Goal: Information Seeking & Learning: Learn about a topic

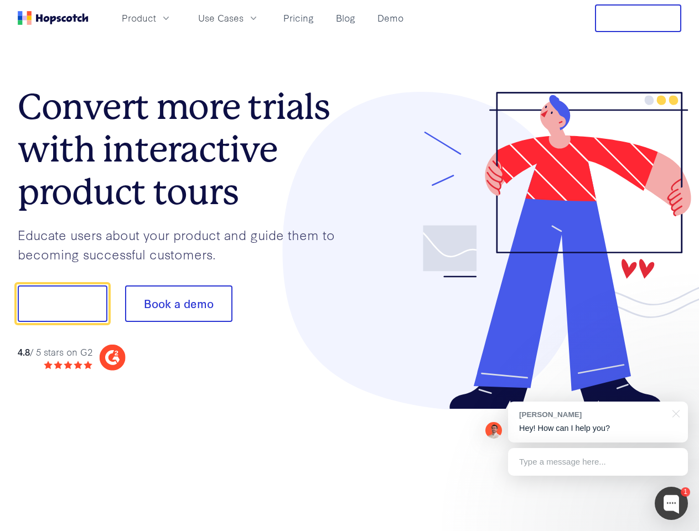
click at [350, 265] on div at bounding box center [516, 251] width 332 height 318
click at [156, 18] on span "Product" at bounding box center [139, 18] width 34 height 14
click at [243, 18] on span "Use Cases" at bounding box center [220, 18] width 45 height 14
click at [638, 18] on button "Free Trial" at bounding box center [638, 18] width 86 height 28
click at [62, 304] on button "Show me!" at bounding box center [63, 303] width 90 height 37
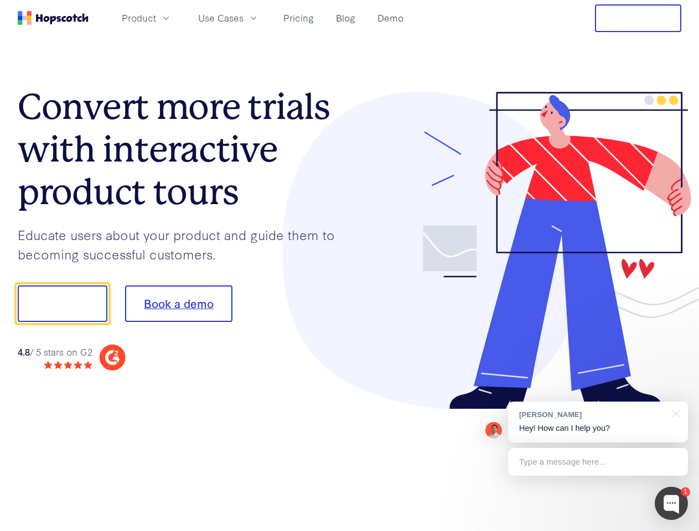
click at [178, 304] on button "Book a demo" at bounding box center [178, 303] width 107 height 37
click at [671, 503] on div at bounding box center [670, 503] width 33 height 33
click at [597, 422] on div "[PERSON_NAME] Hey! How can I help you?" at bounding box center [598, 422] width 180 height 41
click at [674, 413] on div at bounding box center [583, 302] width 207 height 369
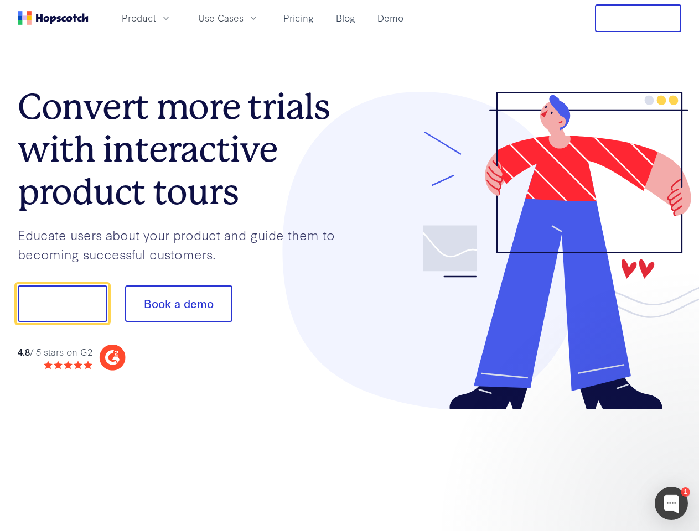
click at [597, 462] on div at bounding box center [583, 376] width 207 height 221
